Goal: Unclear

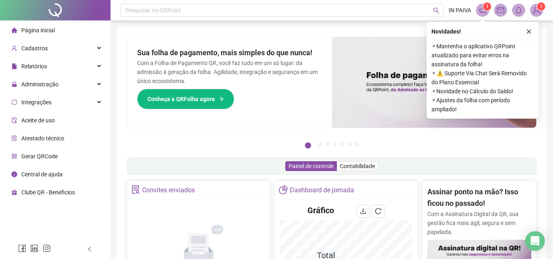
click at [362, 24] on div "Pesquisar no QRPoint IN PAIVA 1 1 Pague o QRPoint com Cartão de Crédito Sua ass…" at bounding box center [331, 264] width 442 height 528
